Goal: Find contact information: Find contact information

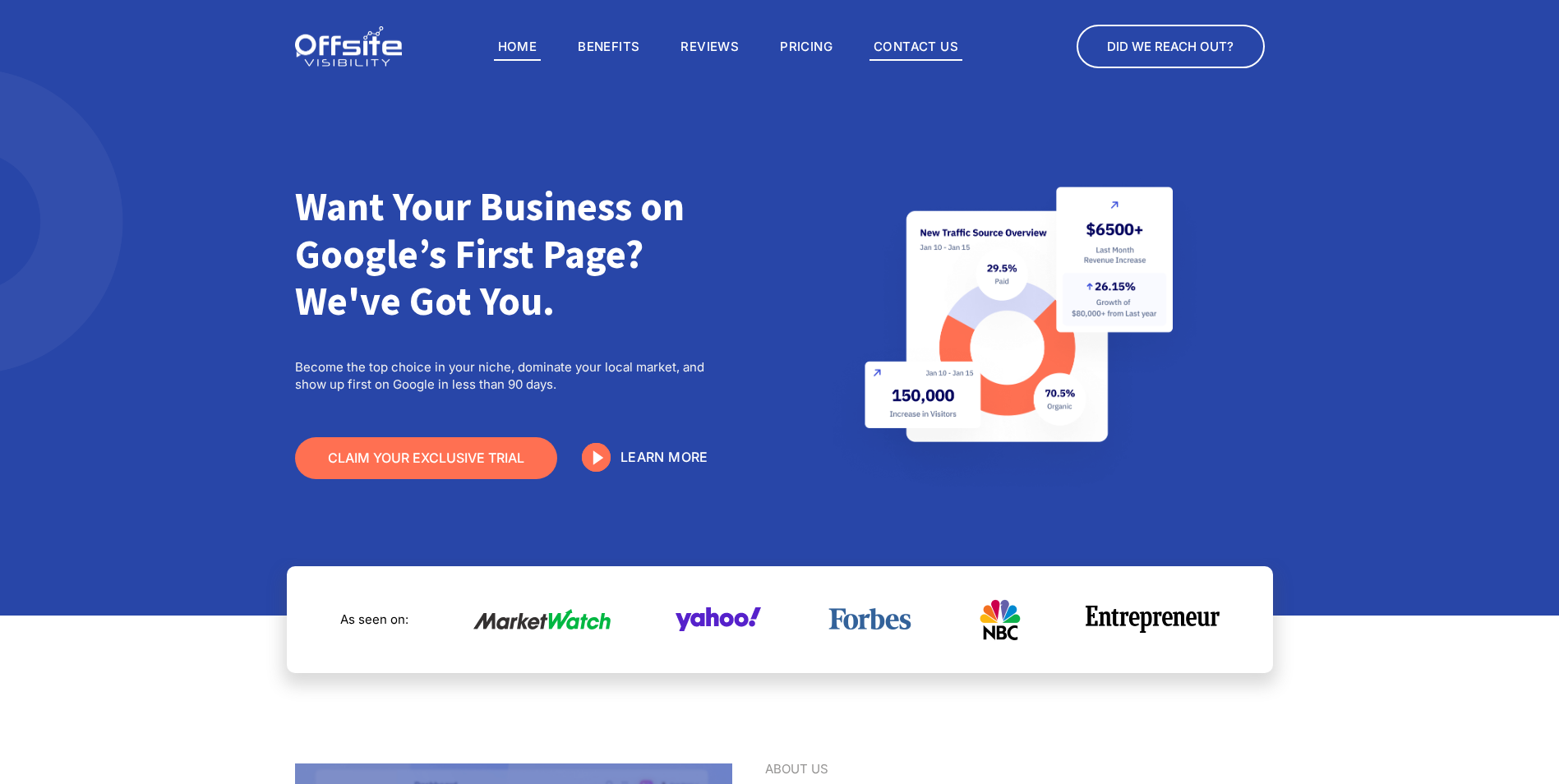
click at [941, 43] on link "Contact Us" at bounding box center [916, 47] width 93 height 28
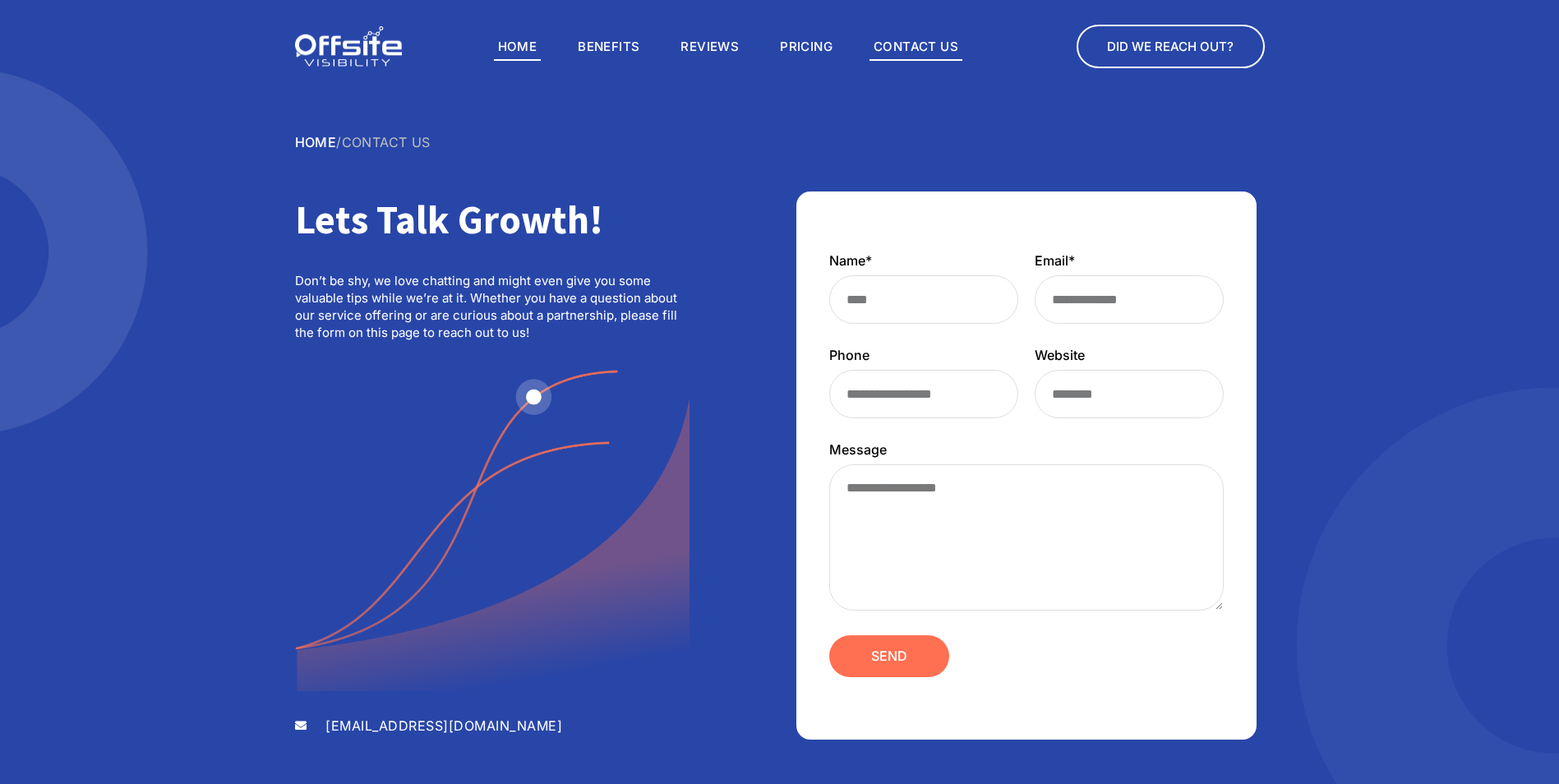
click at [517, 43] on link "Home" at bounding box center [517, 47] width 47 height 28
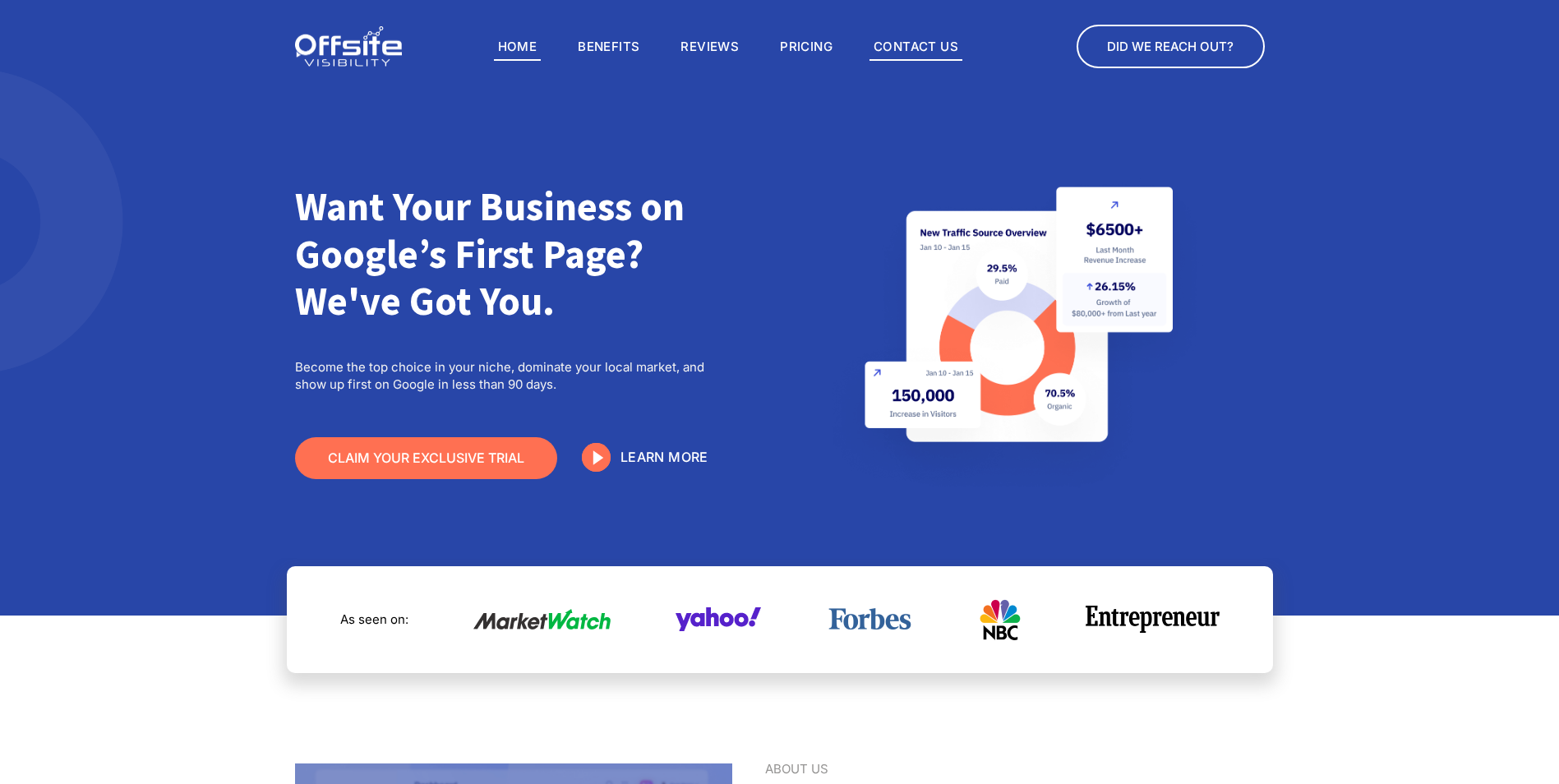
click at [918, 43] on link "Contact Us" at bounding box center [916, 47] width 93 height 28
